Goal: Information Seeking & Learning: Learn about a topic

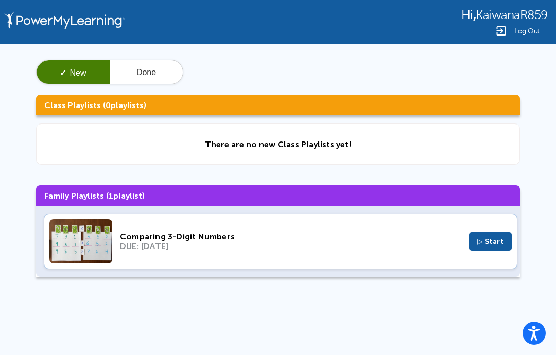
click at [483, 246] on span "▷ Start" at bounding box center [491, 241] width 27 height 9
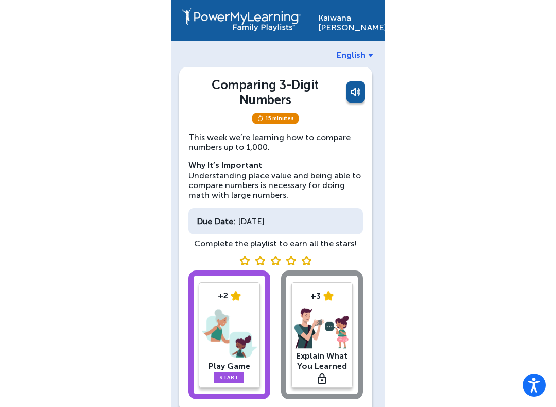
click at [232, 373] on link "Start" at bounding box center [229, 377] width 30 height 11
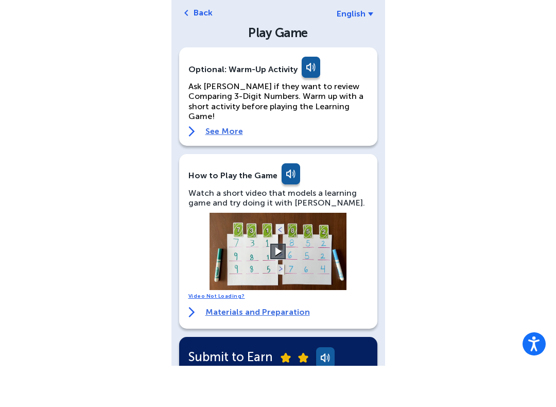
click at [277, 285] on button at bounding box center [277, 292] width 15 height 15
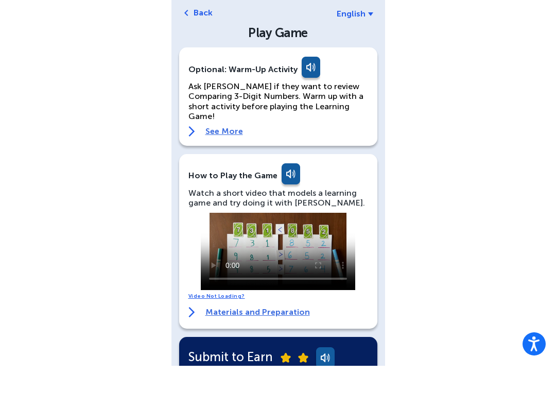
click at [300, 98] on link at bounding box center [310, 110] width 21 height 25
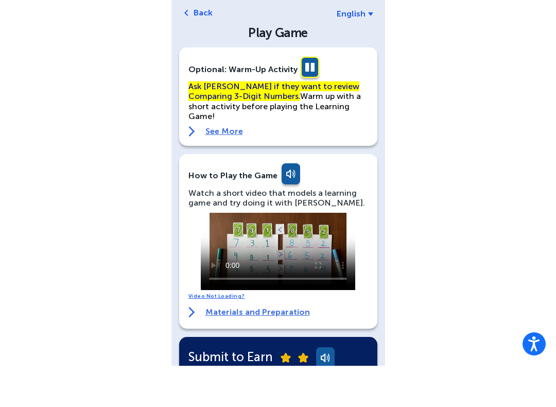
click at [232, 123] on texthelphighlightspan "Ask Kaiwana if they want to review Comparing 3-Digit Numbers." at bounding box center [274, 133] width 171 height 20
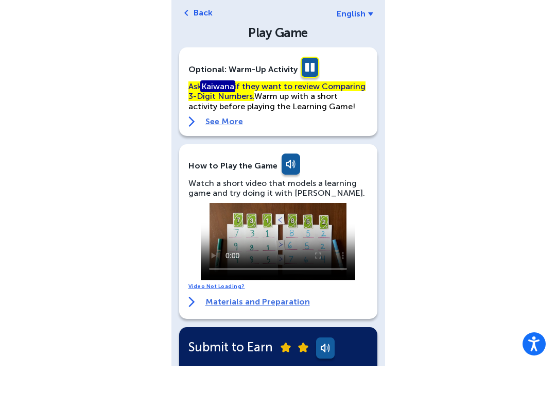
click at [289, 244] on video at bounding box center [278, 282] width 155 height 77
click at [280, 244] on video at bounding box center [278, 282] width 155 height 77
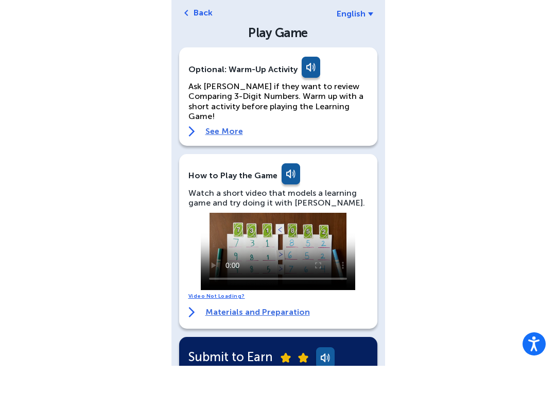
click at [318, 98] on link at bounding box center [310, 110] width 21 height 25
